Goal: Information Seeking & Learning: Learn about a topic

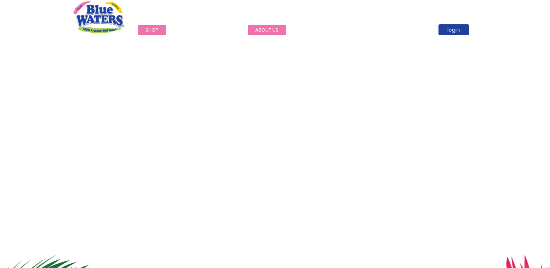
click at [263, 30] on link "about us" at bounding box center [267, 30] width 38 height 11
